Goal: Check status

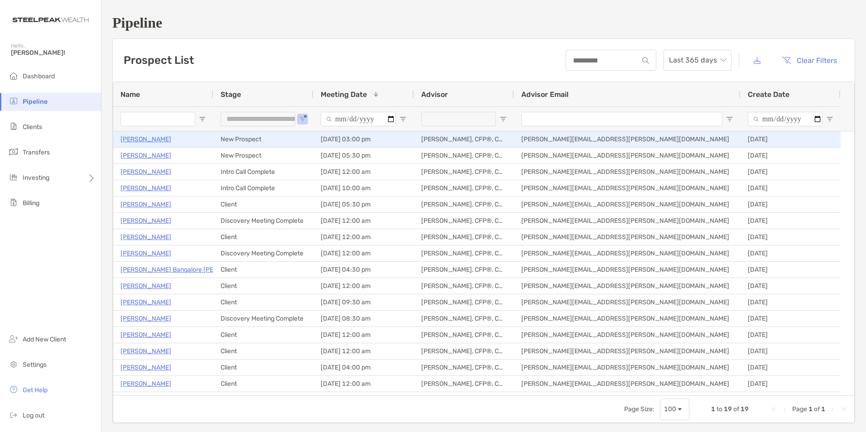
click at [145, 139] on p "[PERSON_NAME]" at bounding box center [146, 139] width 51 height 11
